Goal: Task Accomplishment & Management: Complete application form

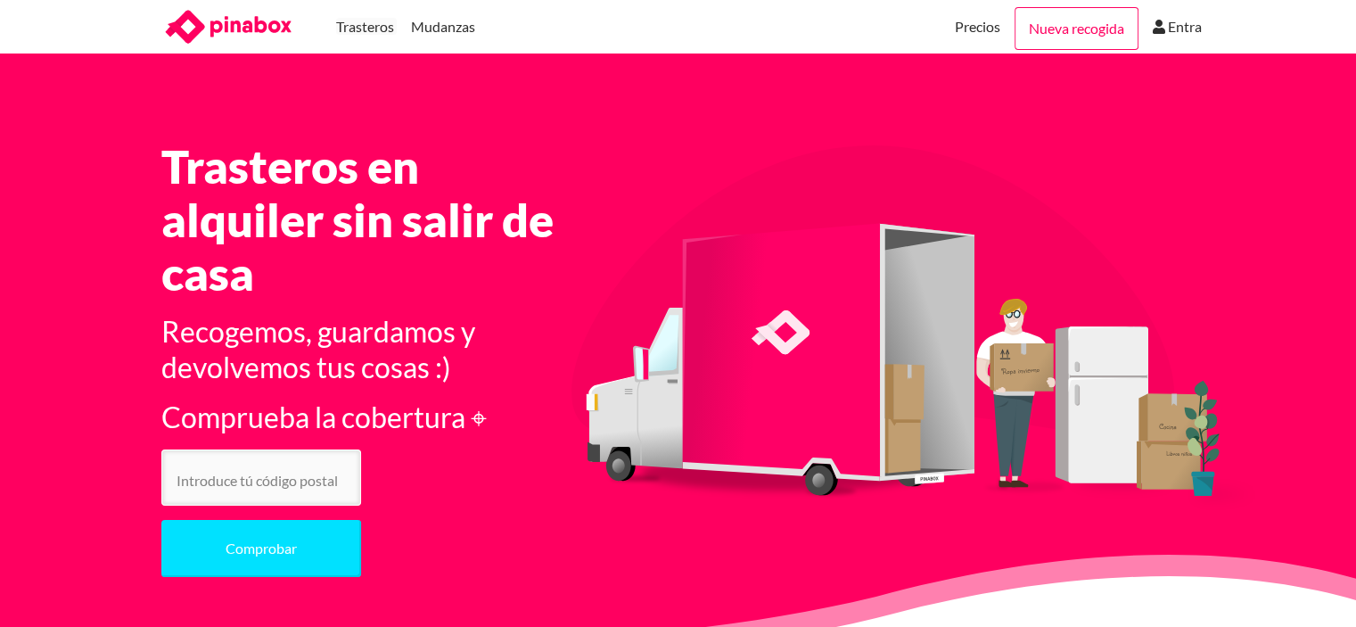
scroll to position [89, 0]
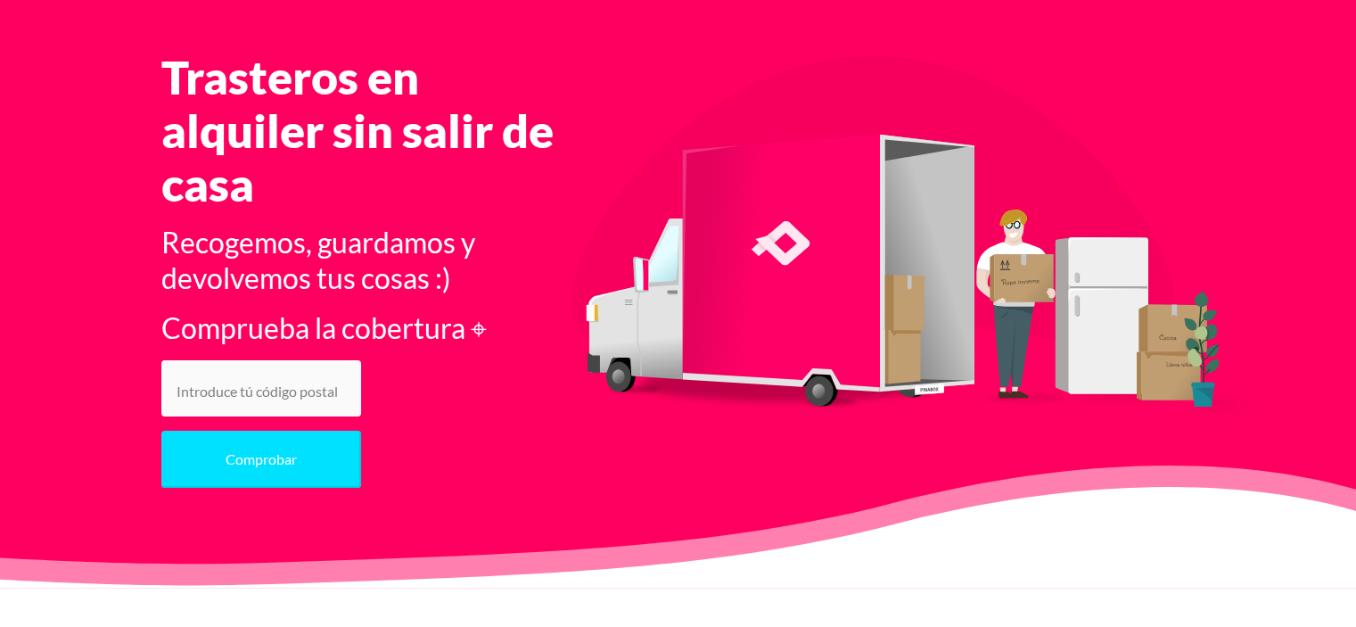
click at [292, 399] on input "number" at bounding box center [261, 388] width 200 height 56
click at [161, 431] on button "Comprobar" at bounding box center [261, 459] width 200 height 57
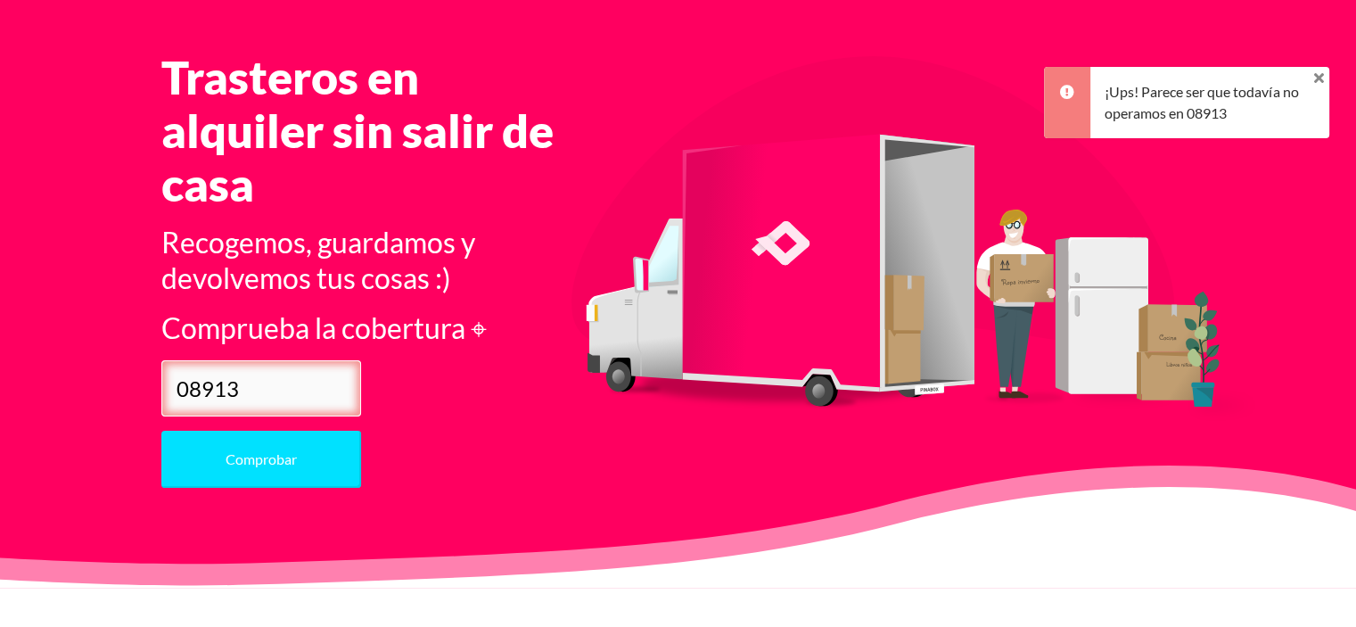
scroll to position [0, 0]
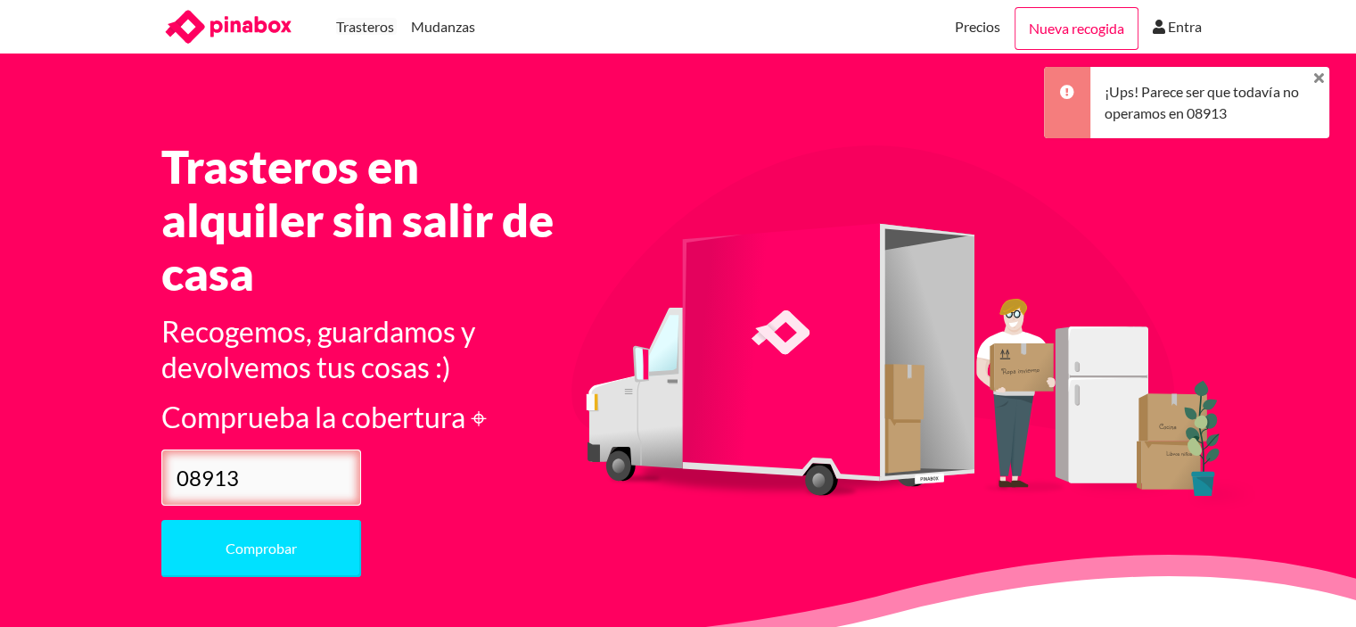
click at [259, 473] on input "08913" at bounding box center [261, 477] width 200 height 56
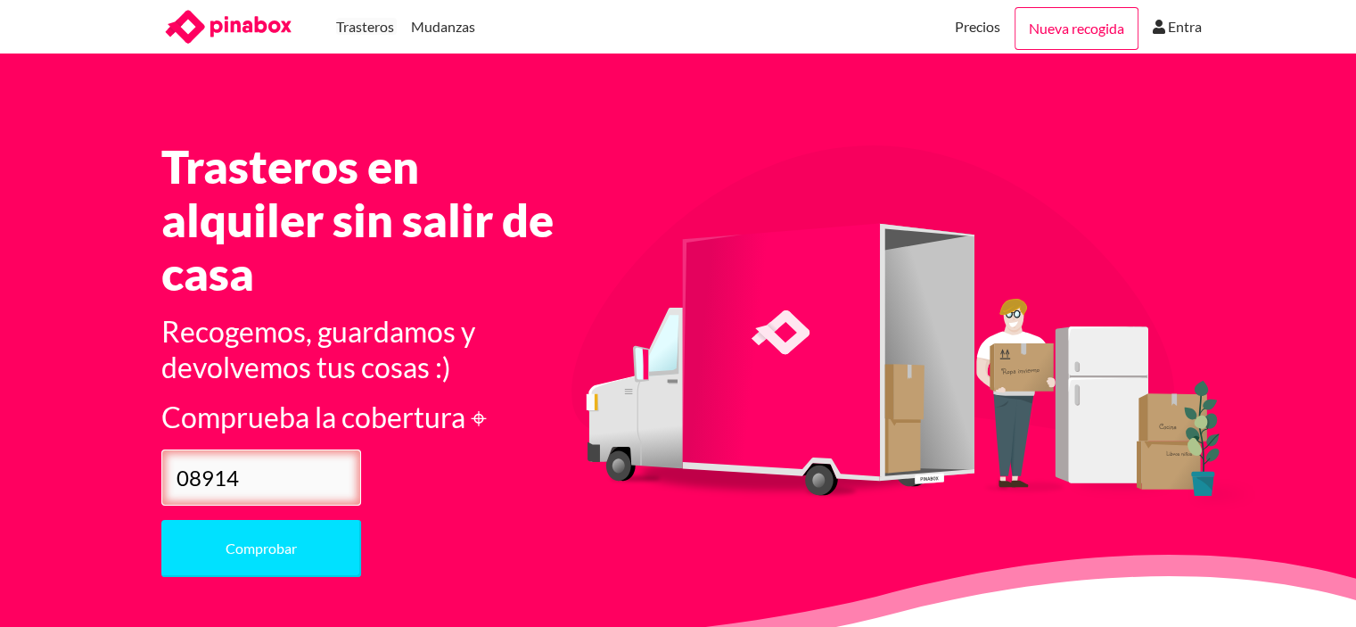
click at [161, 520] on button "Comprobar" at bounding box center [261, 548] width 200 height 57
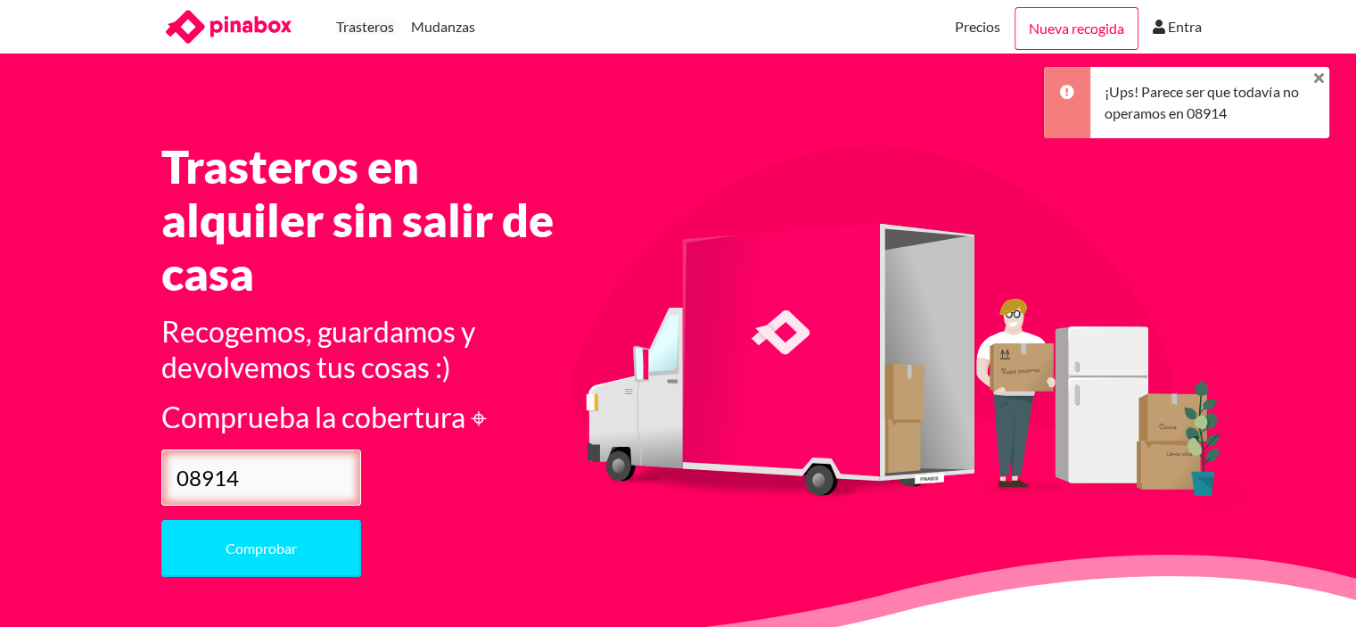
click at [308, 487] on input "08914" at bounding box center [261, 477] width 200 height 56
type input "08917"
click at [161, 520] on button "Comprobar" at bounding box center [261, 548] width 200 height 57
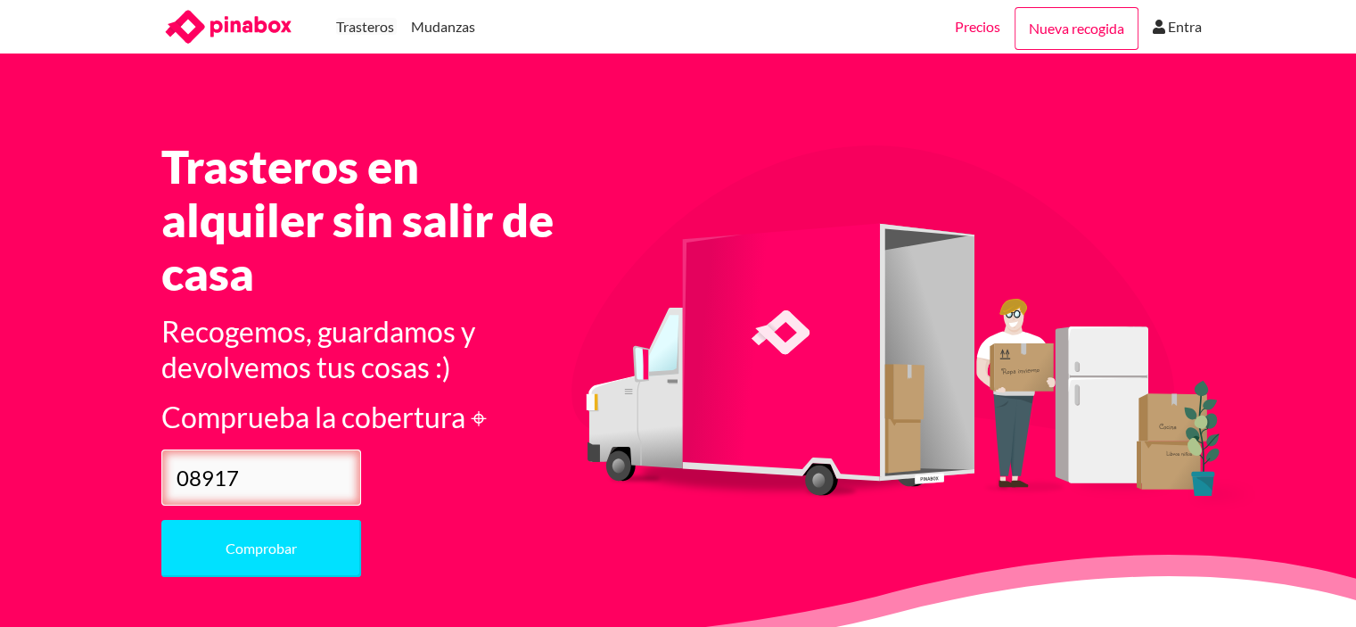
click at [984, 35] on link "Precios" at bounding box center [977, 26] width 45 height 53
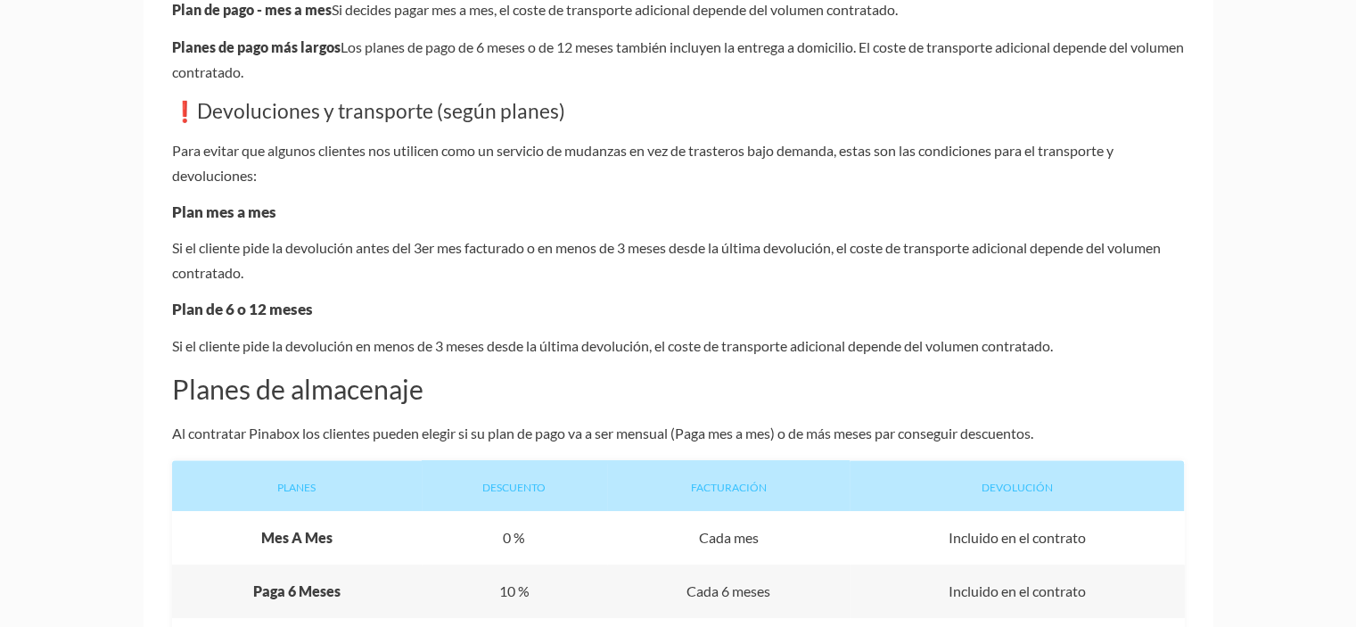
scroll to position [980, 0]
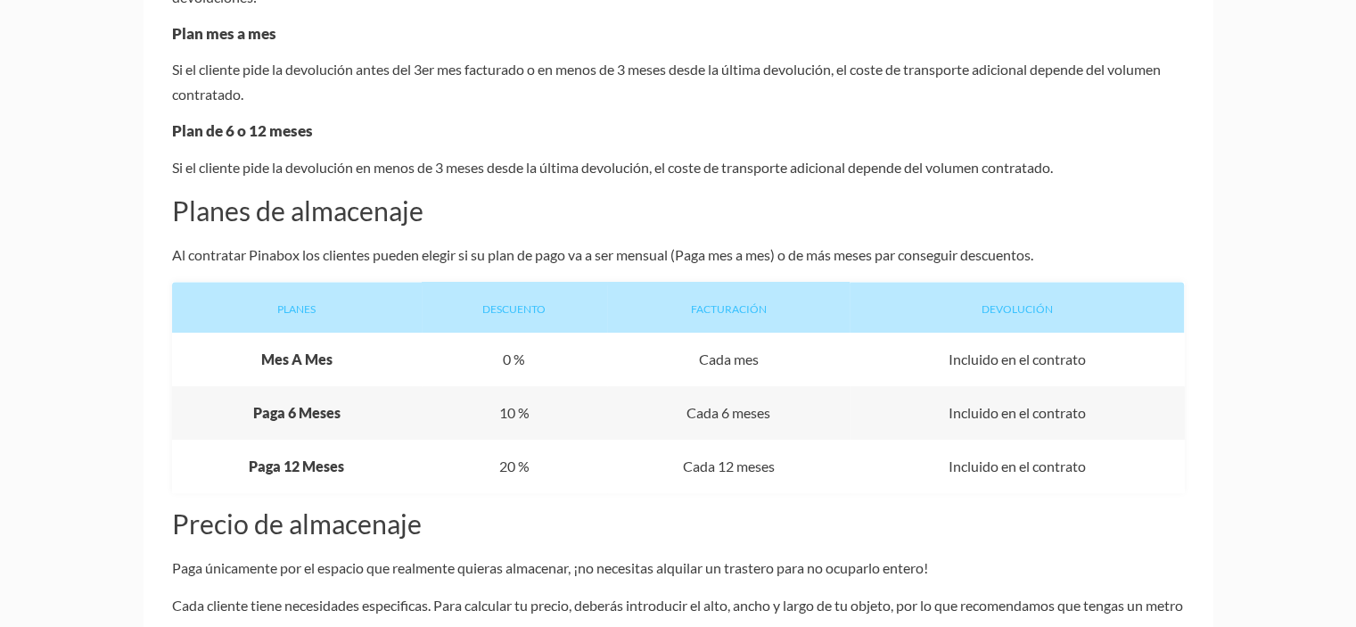
click at [1305, 419] on div "Bienvenido a Pinabox En Pinabox cada petición puede contener nuestras cajas o b…" at bounding box center [678, 430] width 1356 height 2294
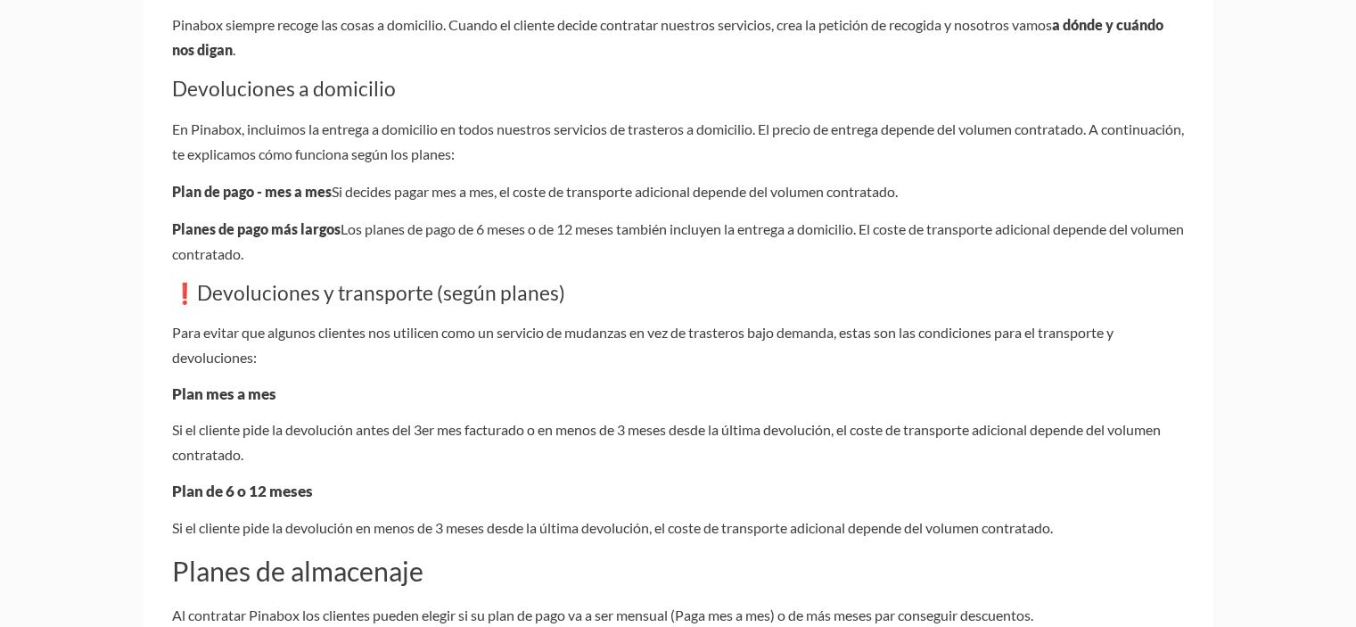
scroll to position [0, 0]
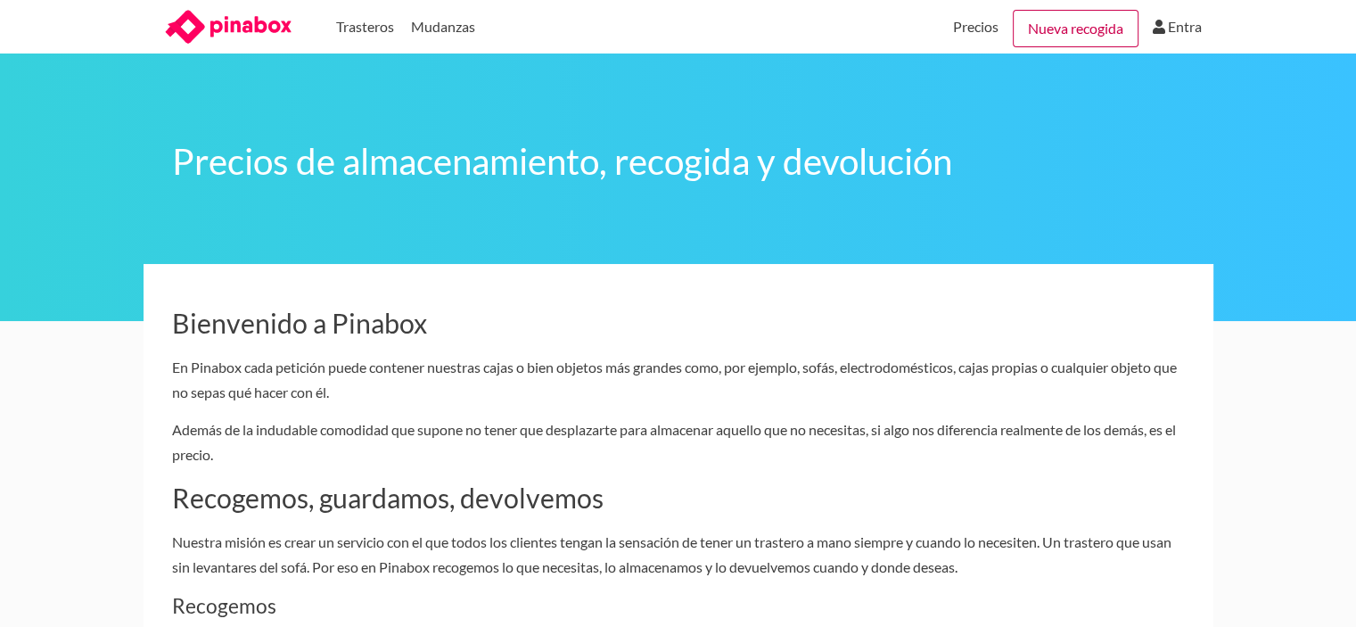
click at [1060, 30] on link "Nueva recogida" at bounding box center [1076, 28] width 126 height 37
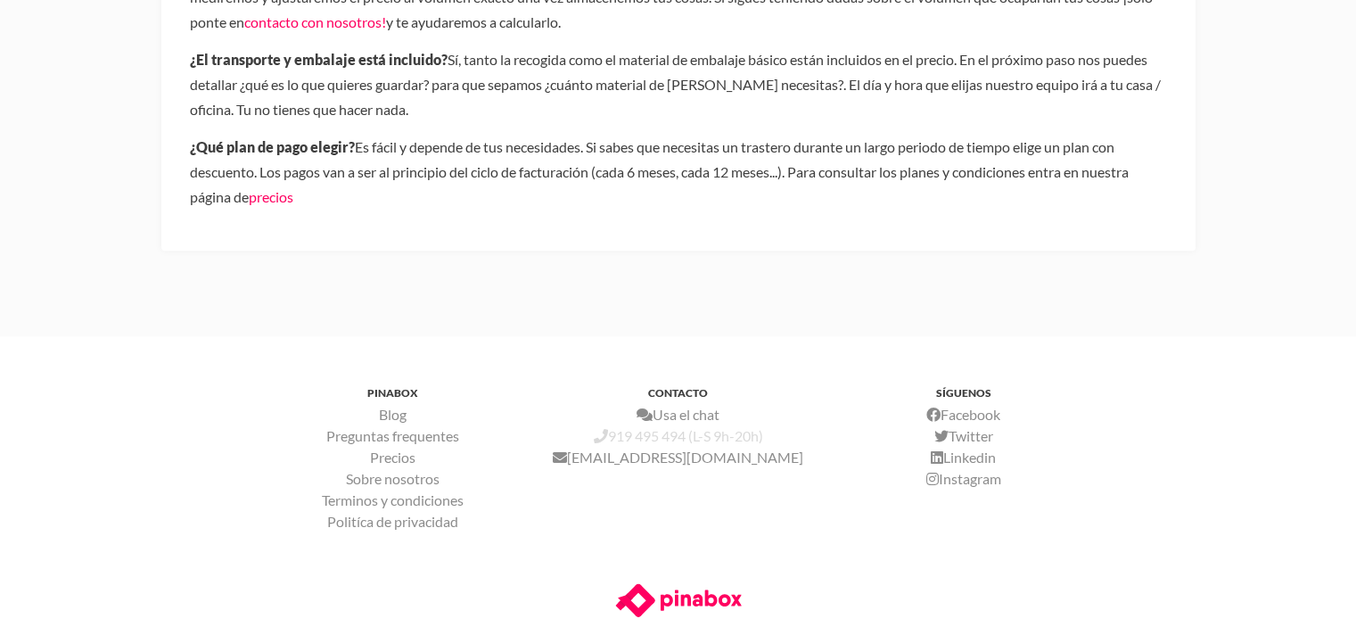
scroll to position [1196, 0]
